Goal: Information Seeking & Learning: Understand process/instructions

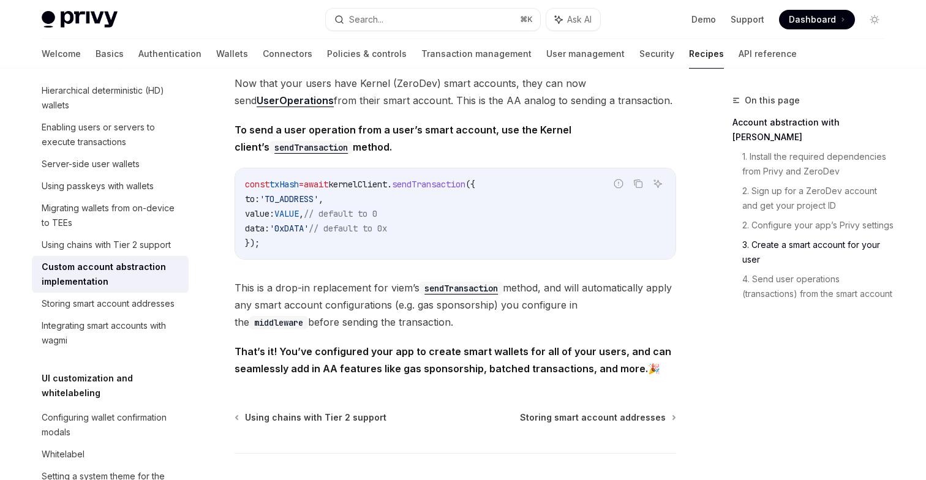
scroll to position [2627, 0]
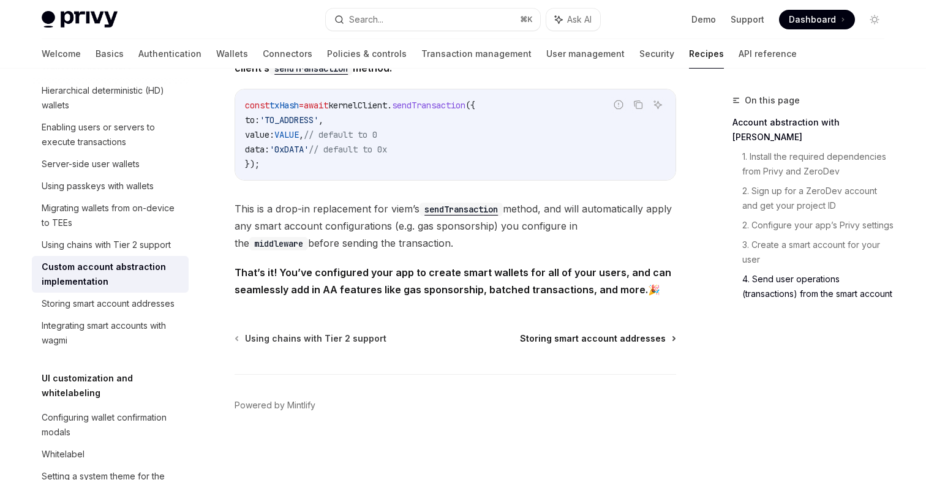
click at [561, 341] on span "Storing smart account addresses" at bounding box center [593, 339] width 146 height 12
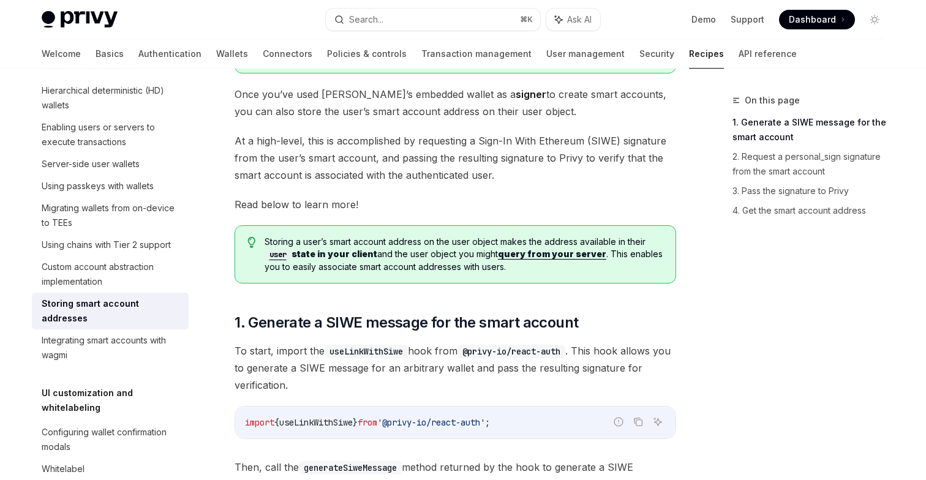
scroll to position [194, 0]
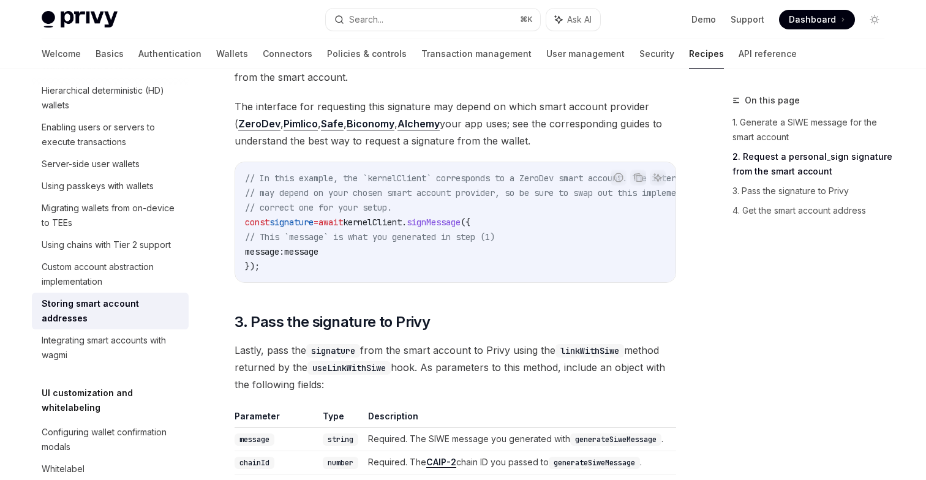
type textarea "*"
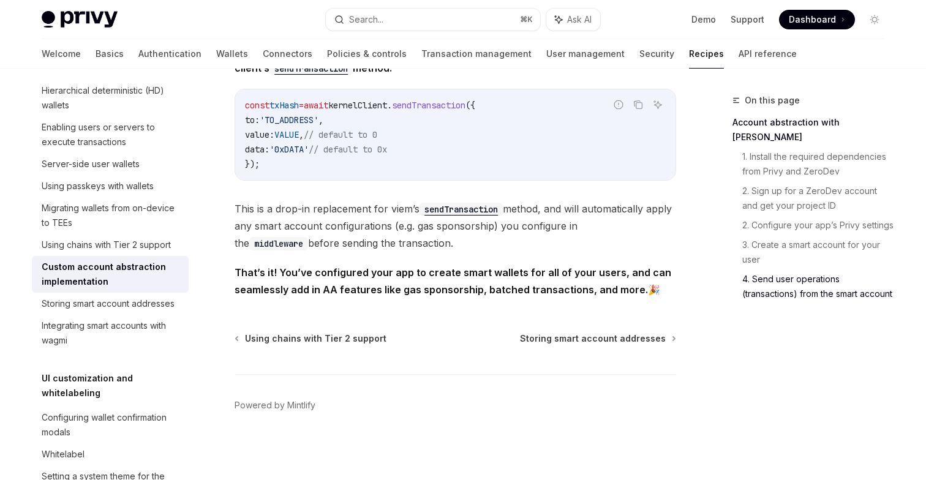
scroll to position [2627, 0]
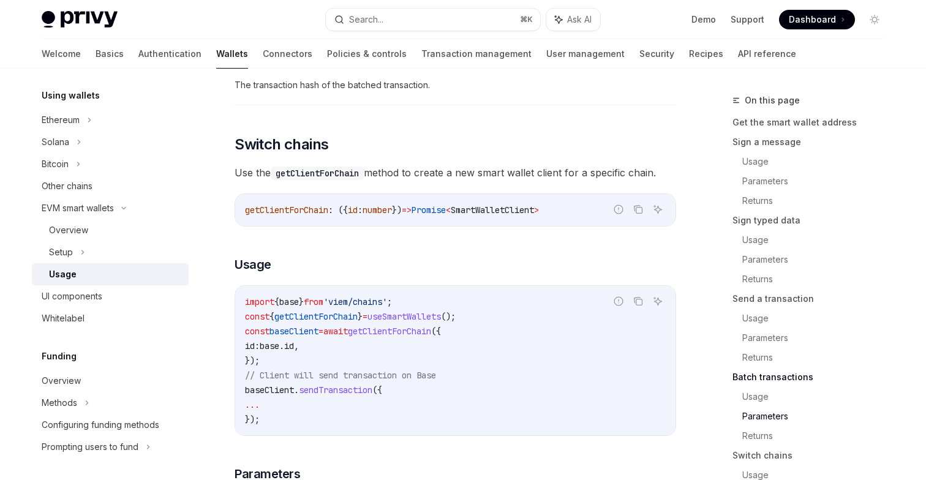
scroll to position [3419, 0]
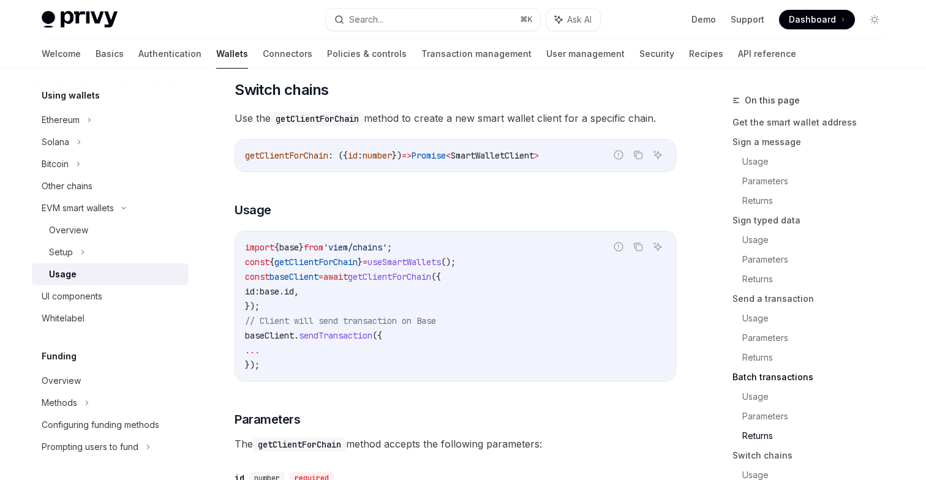
click at [431, 282] on span "getClientForChain" at bounding box center [389, 276] width 83 height 11
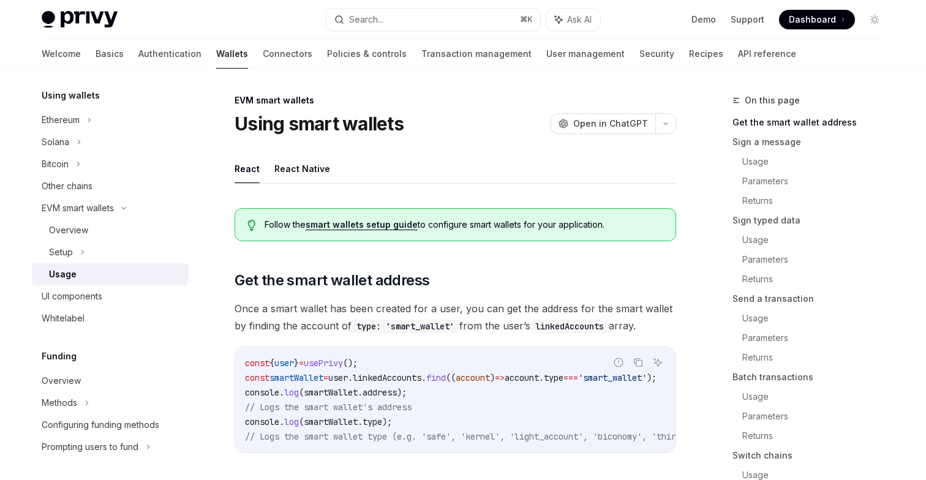
scroll to position [47, 0]
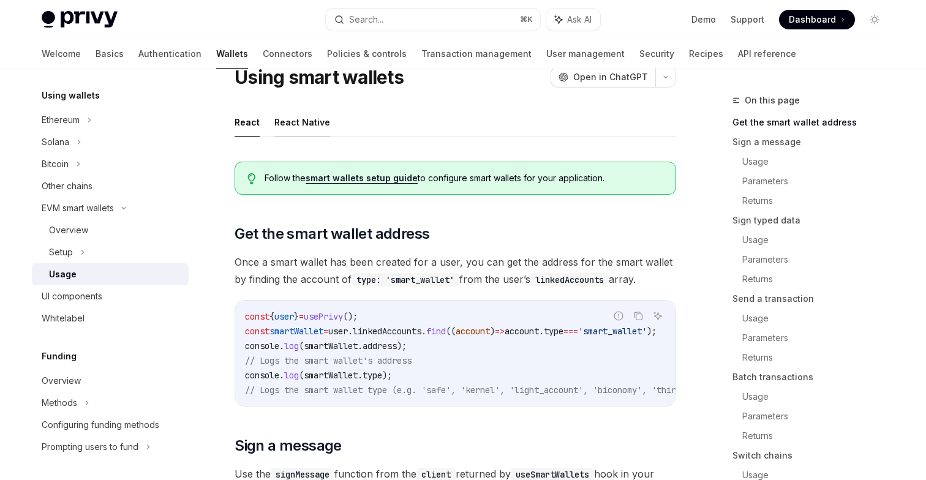
click at [306, 127] on button "React Native" at bounding box center [302, 122] width 56 height 29
type textarea "*"
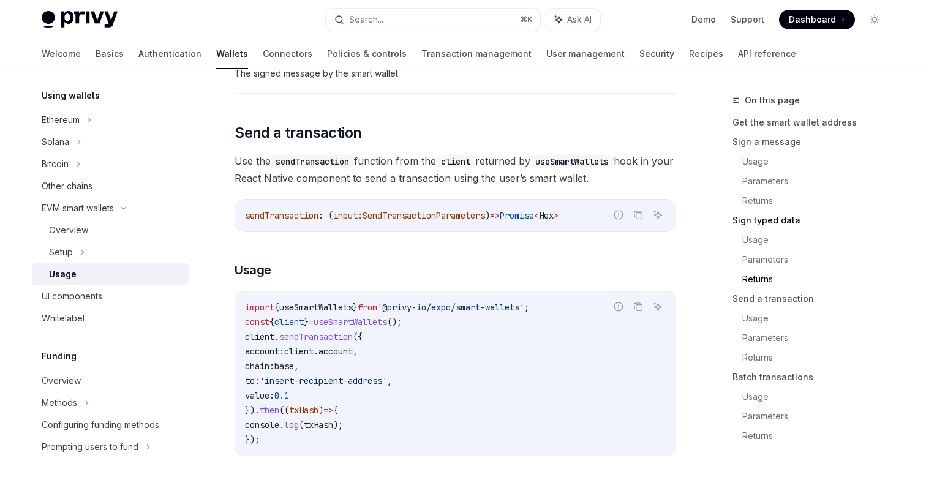
scroll to position [1489, 0]
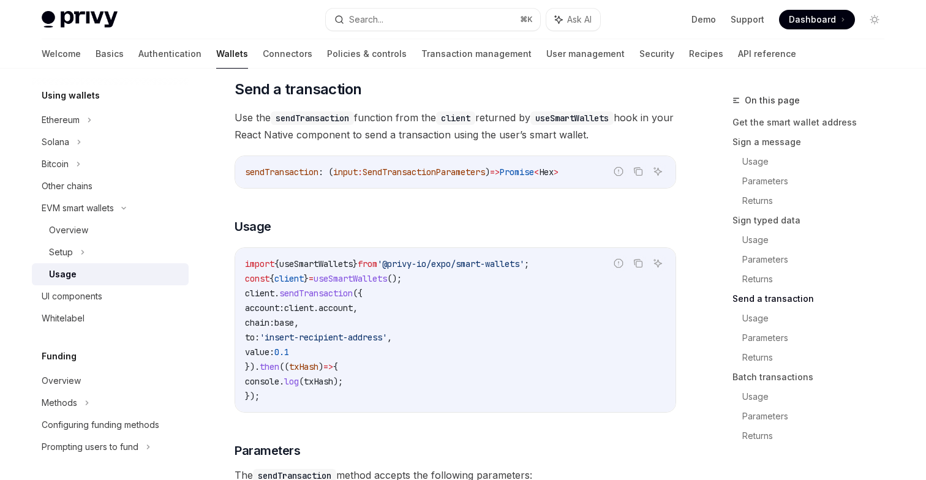
click at [294, 327] on span "base" at bounding box center [284, 322] width 20 height 11
copy span "base"
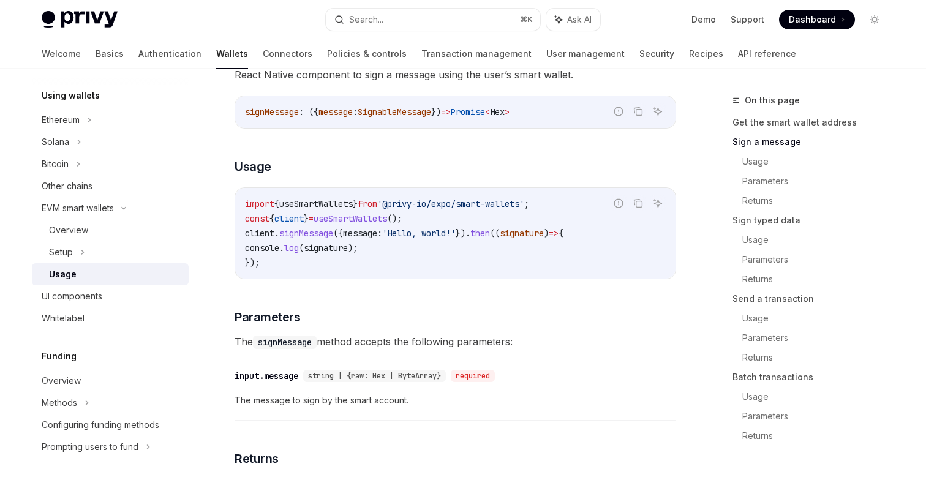
scroll to position [418, 0]
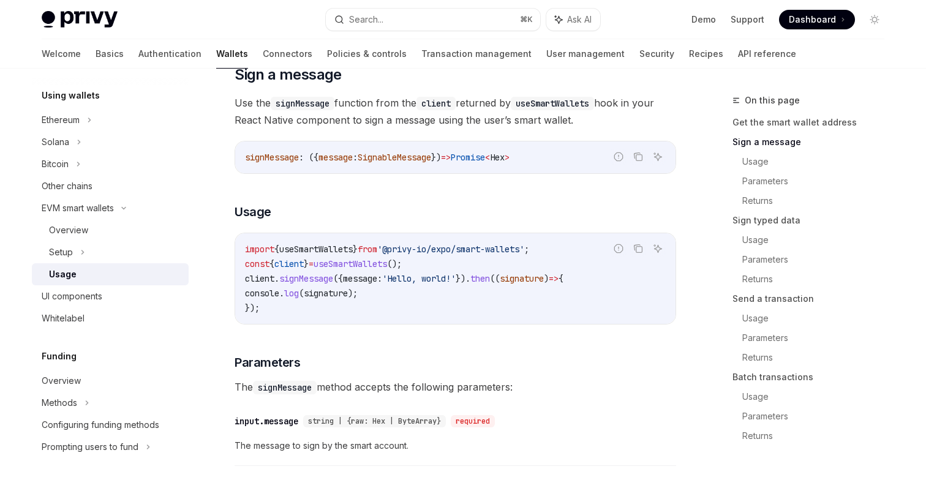
click at [473, 311] on code "import { useSmartWallets } from '@privy-io/expo/smart-wallets' ; const { client…" at bounding box center [455, 279] width 421 height 74
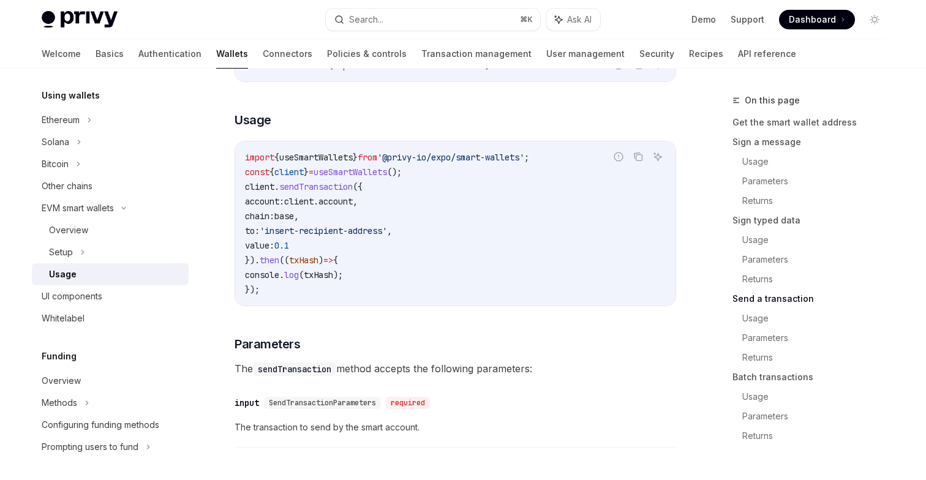
scroll to position [1580, 0]
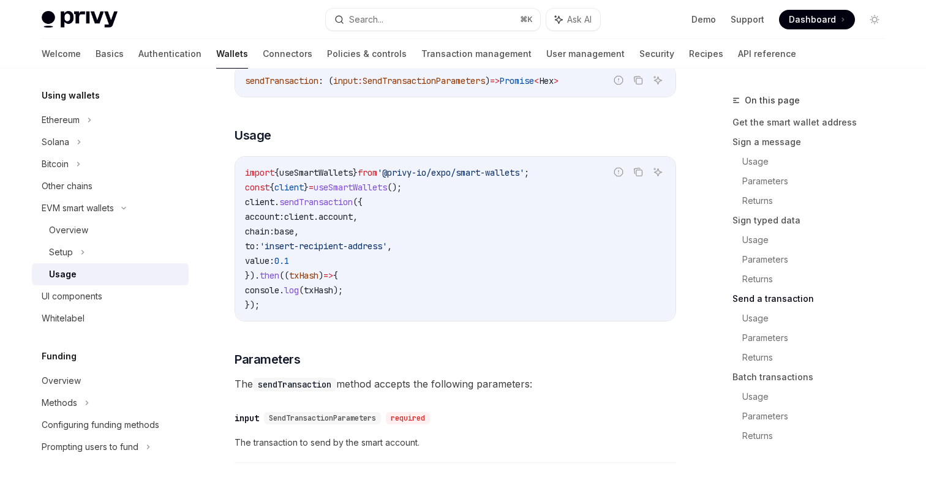
click at [334, 208] on span "sendTransaction" at bounding box center [316, 202] width 74 height 11
click at [314, 222] on span "client" at bounding box center [298, 216] width 29 height 11
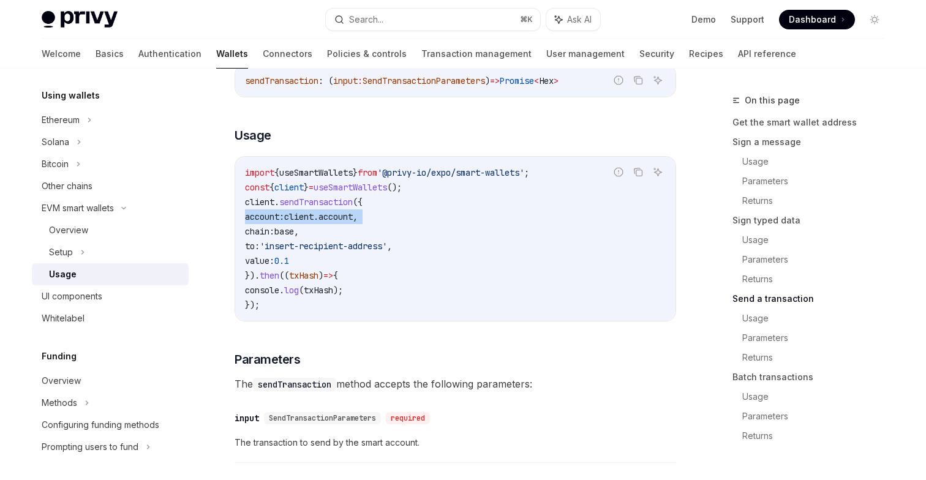
click at [299, 237] on span "," at bounding box center [296, 231] width 5 height 11
click at [327, 251] on span "'insert-recipient-address'" at bounding box center [323, 246] width 127 height 11
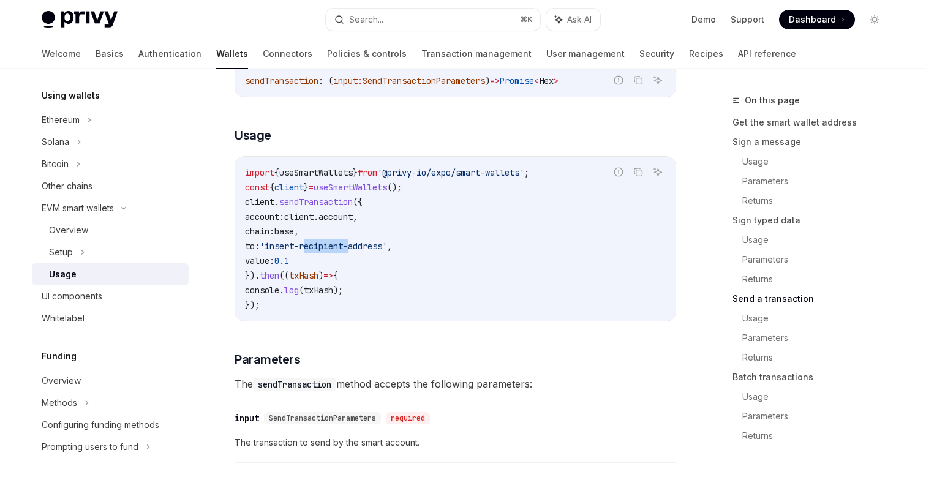
click at [327, 251] on span "'insert-recipient-address'" at bounding box center [323, 246] width 127 height 11
click at [289, 267] on span "0.1" at bounding box center [281, 260] width 15 height 11
click at [363, 279] on code "import { useSmartWallets } from '@privy-io/expo/smart-wallets' ; const { client…" at bounding box center [455, 238] width 421 height 147
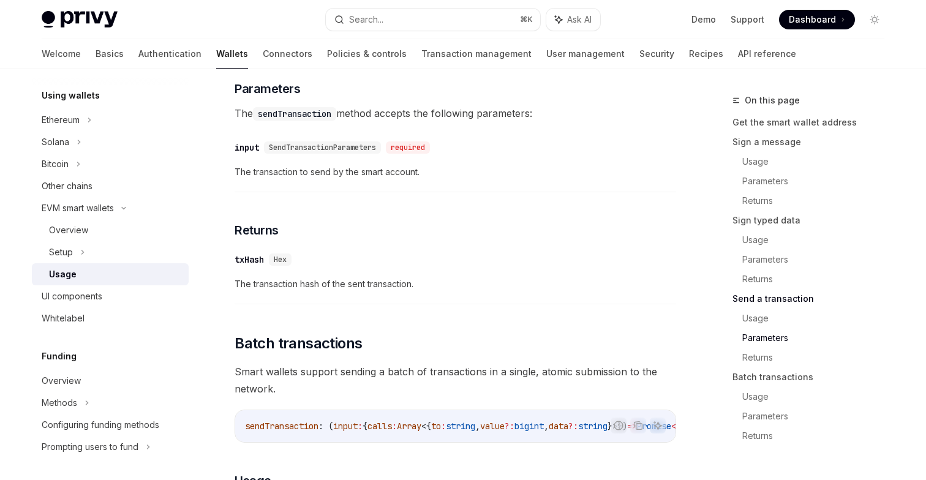
scroll to position [1901, 0]
